Goal: Task Accomplishment & Management: Use online tool/utility

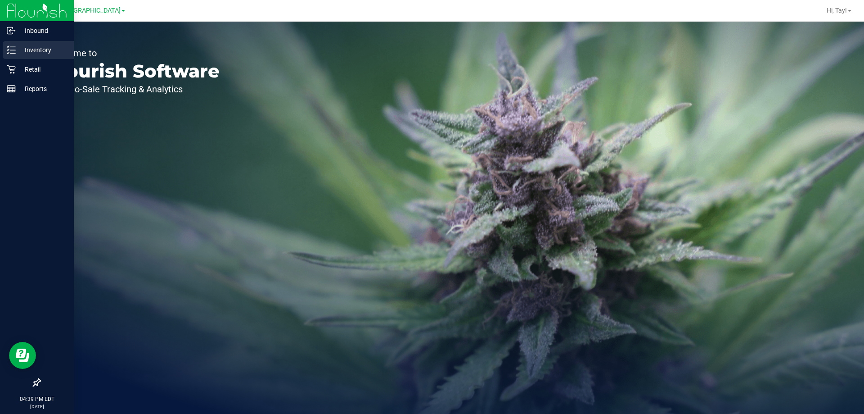
click at [13, 54] on div "Inventory" at bounding box center [38, 50] width 71 height 18
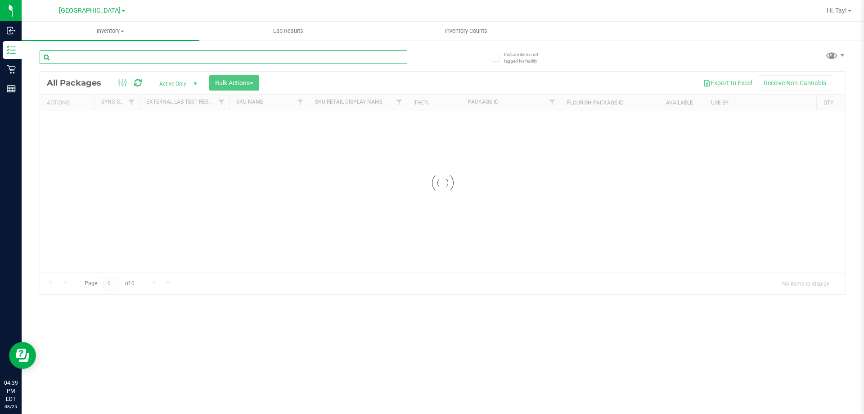
click at [115, 58] on input "text" at bounding box center [224, 57] width 368 height 14
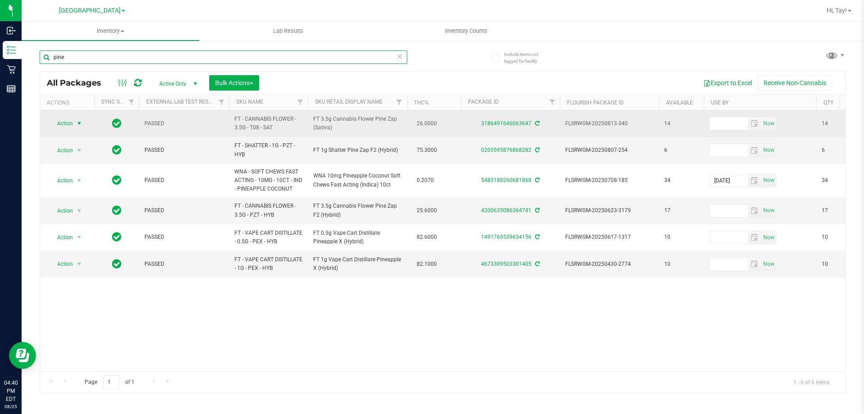
type input "pine"
click at [73, 120] on span "Action" at bounding box center [61, 123] width 24 height 13
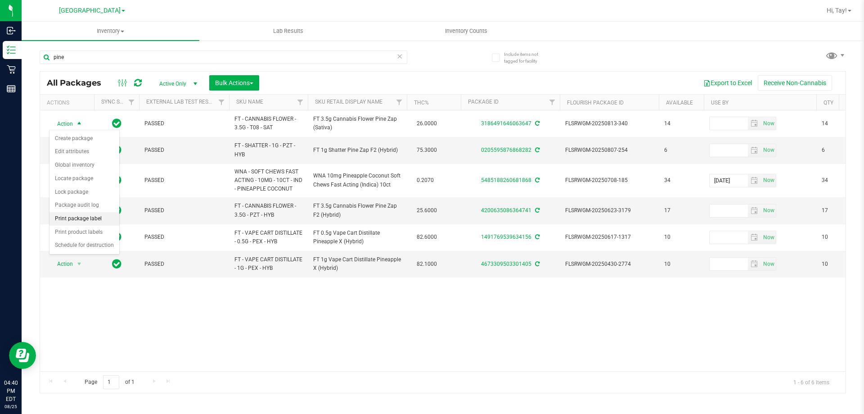
click at [88, 219] on li "Print package label" at bounding box center [85, 219] width 70 height 14
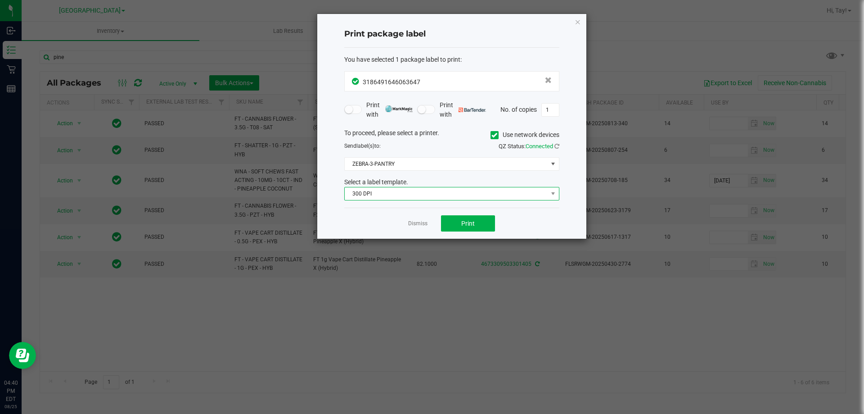
click at [430, 192] on span "300 DPI" at bounding box center [446, 193] width 203 height 13
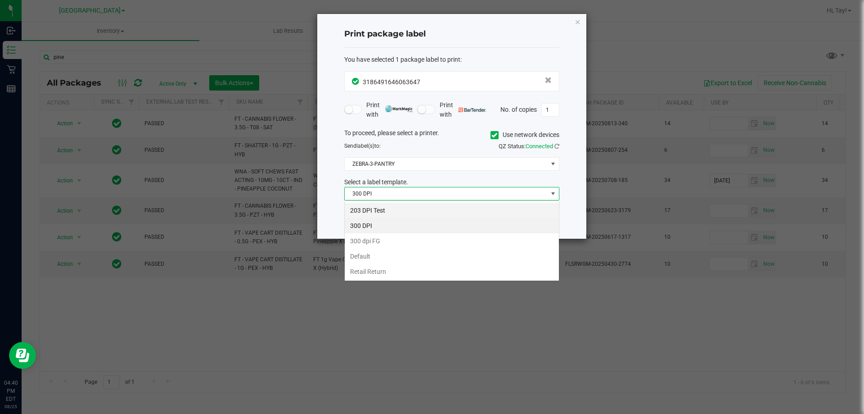
scroll to position [14, 215]
click at [368, 209] on li "203 DPI Test" at bounding box center [452, 210] width 214 height 15
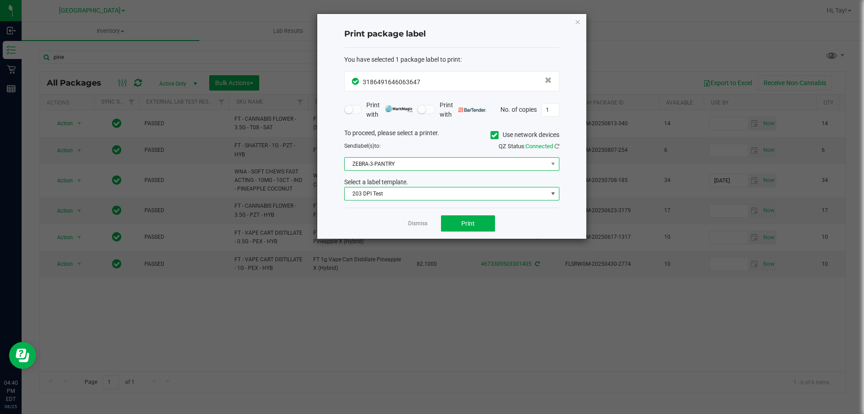
click at [391, 165] on span "ZEBRA-3-PANTRY" at bounding box center [446, 164] width 203 height 13
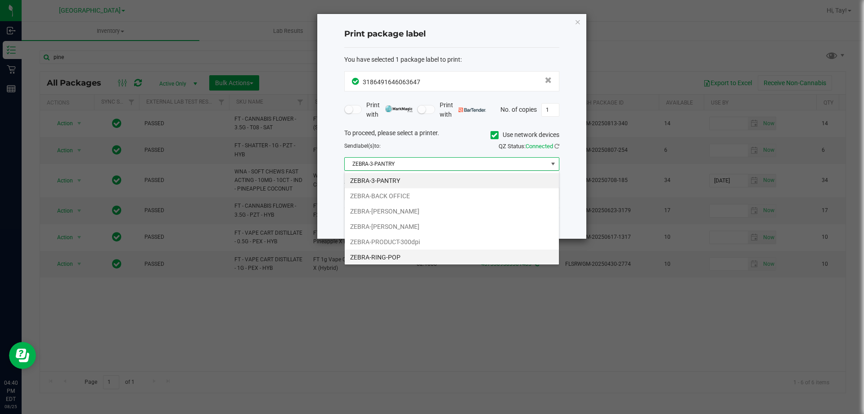
click at [407, 254] on li "ZEBRA-RING-POP" at bounding box center [452, 256] width 214 height 15
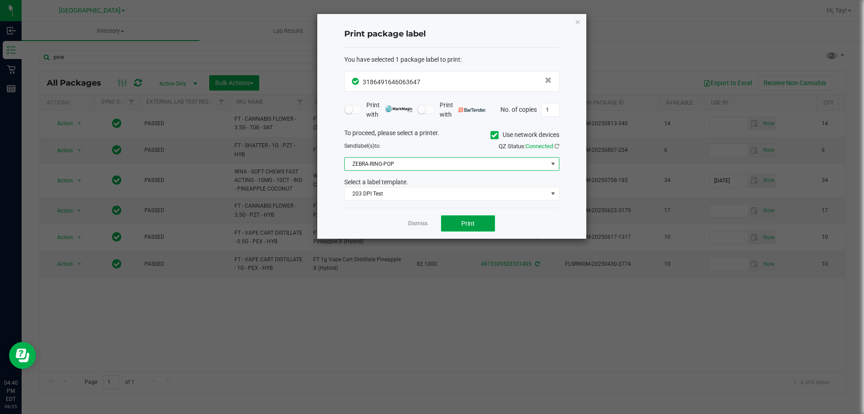
click at [479, 230] on button "Print" at bounding box center [468, 223] width 54 height 16
click at [428, 237] on div "Dismiss Print" at bounding box center [451, 222] width 215 height 31
click at [416, 223] on link "Dismiss" at bounding box center [417, 224] width 19 height 8
